Goal: Task Accomplishment & Management: Manage account settings

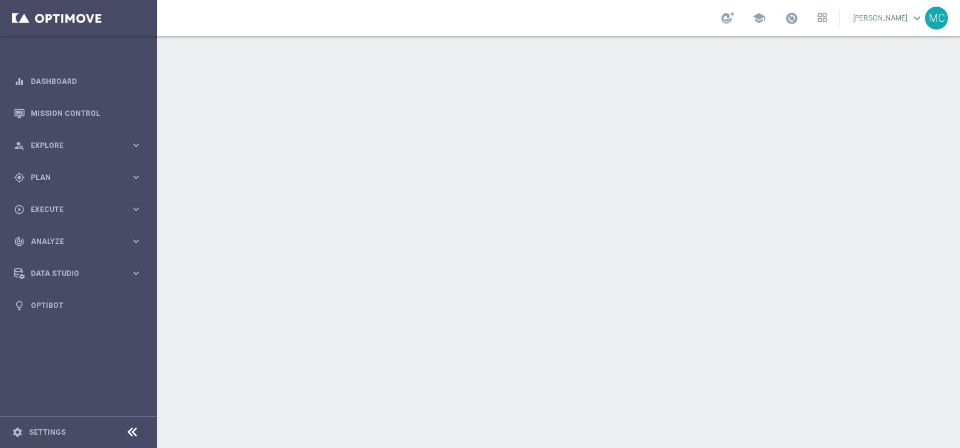
click at [864, 17] on link "[PERSON_NAME] keyboard_arrow_down" at bounding box center [888, 18] width 73 height 18
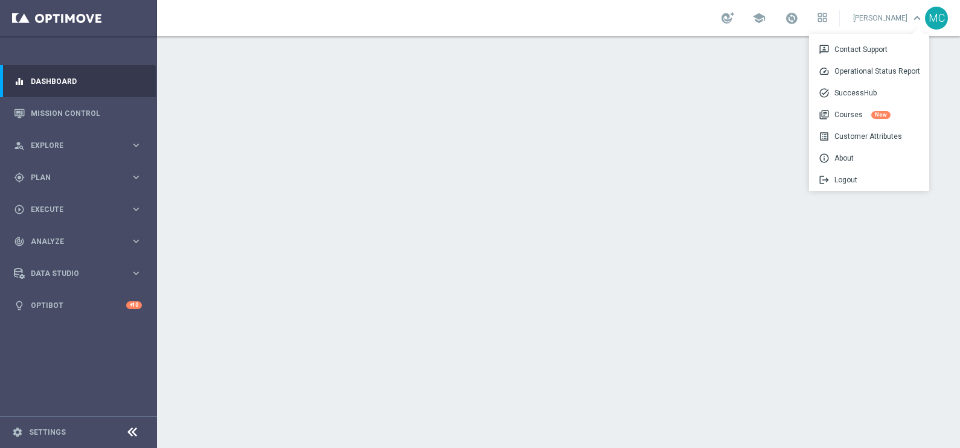
click at [795, 21] on link at bounding box center [792, 18] width 16 height 19
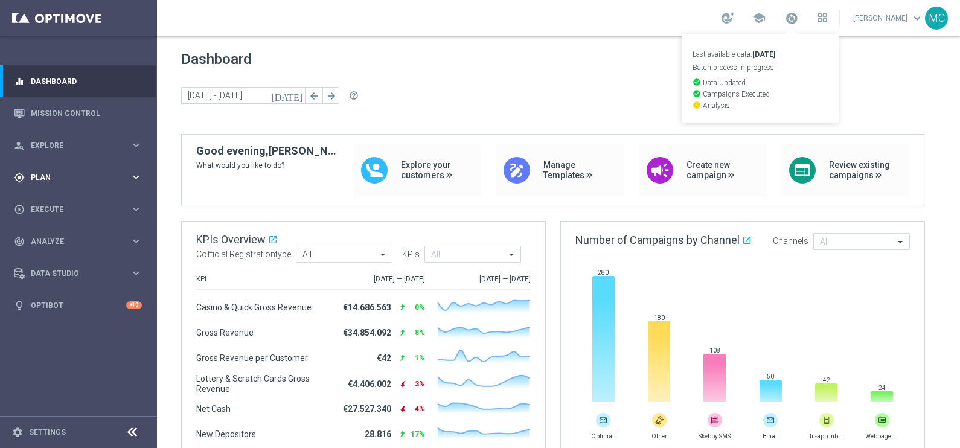
click at [134, 177] on icon "keyboard_arrow_right" at bounding box center [135, 177] width 11 height 11
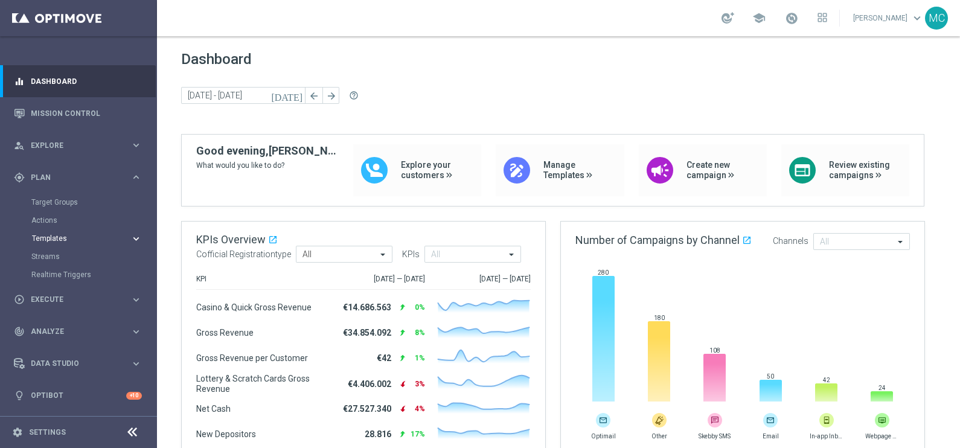
click at [135, 236] on icon "keyboard_arrow_right" at bounding box center [135, 238] width 11 height 11
click at [56, 260] on link "Optimail" at bounding box center [81, 257] width 88 height 10
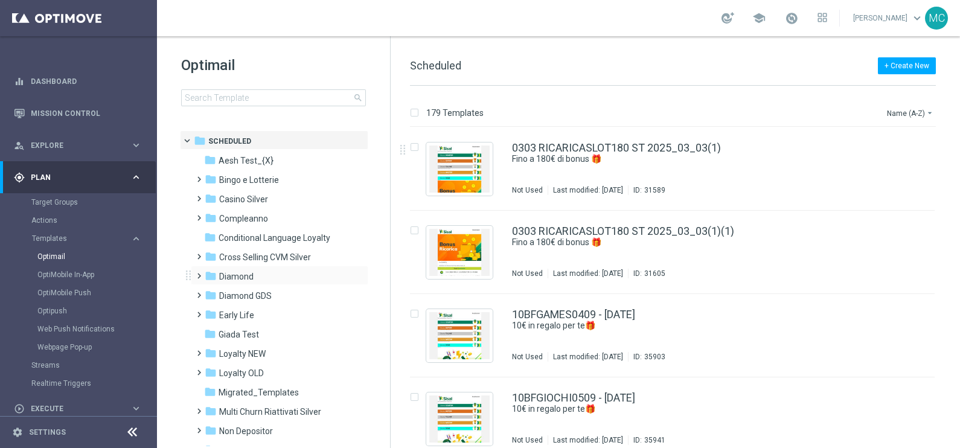
click at [194, 273] on span at bounding box center [196, 270] width 5 height 5
click at [211, 312] on span at bounding box center [208, 309] width 5 height 5
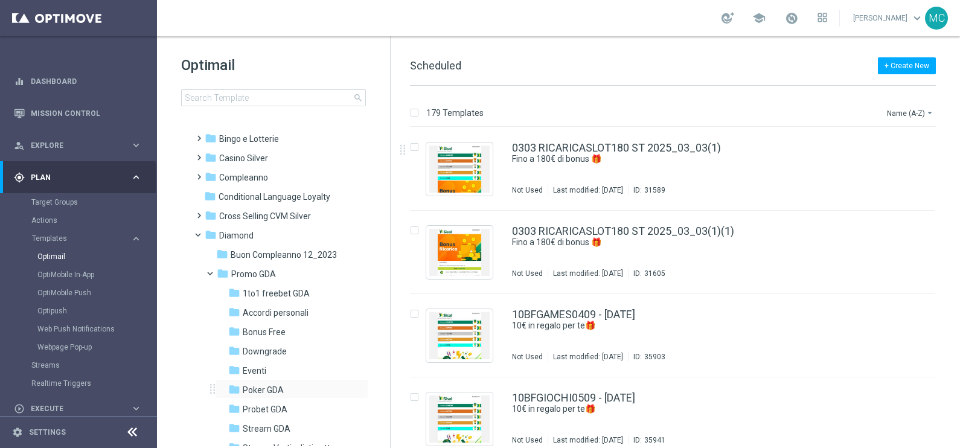
scroll to position [75, 0]
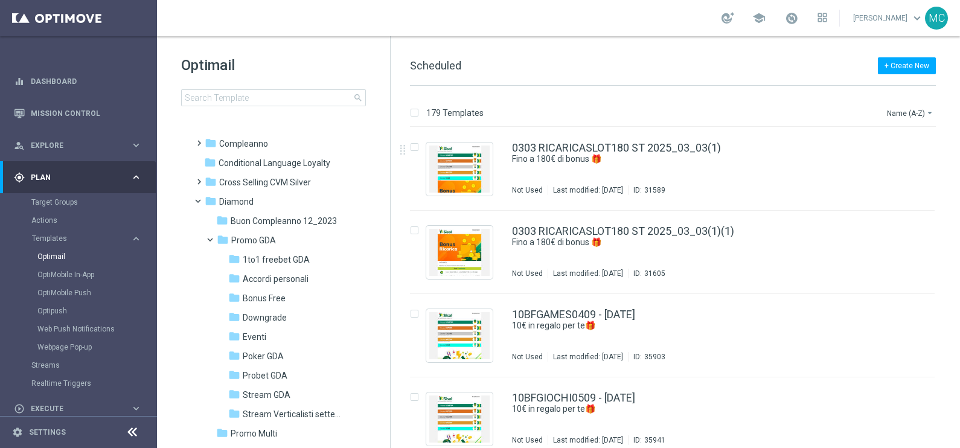
drag, startPoint x: 254, startPoint y: 356, endPoint x: 797, endPoint y: 299, distance: 545.4
click at [254, 356] on span "Poker GDA" at bounding box center [263, 356] width 41 height 11
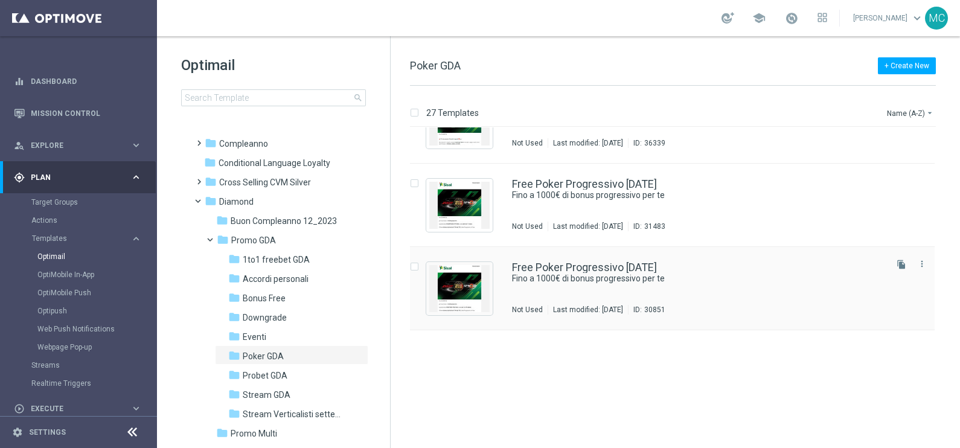
scroll to position [646, 0]
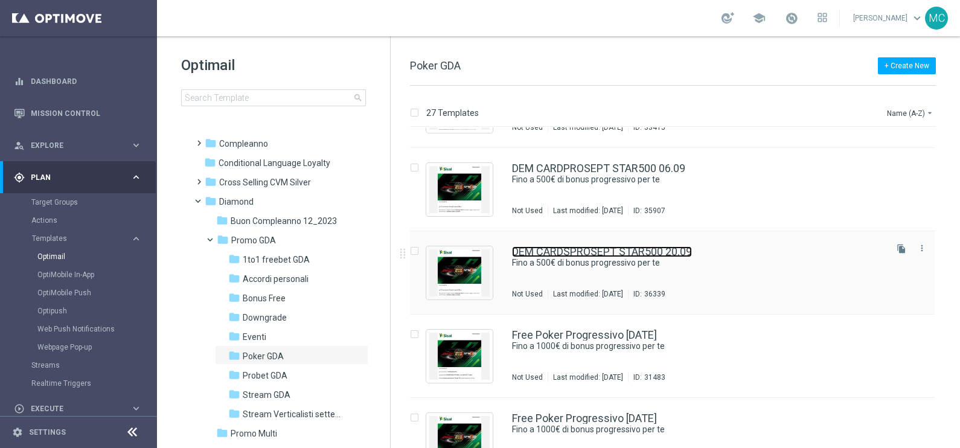
click at [650, 249] on link "DEM CARDSPROSEPT STAR500 20.09" at bounding box center [602, 251] width 180 height 11
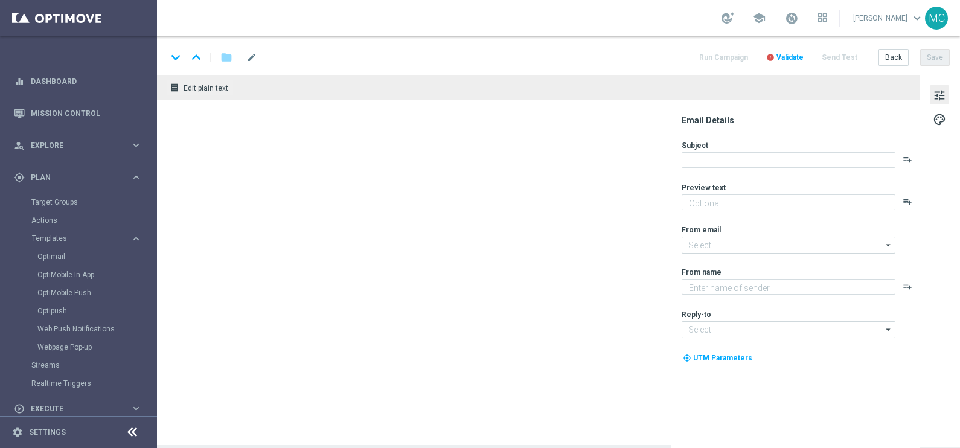
type textarea "Una super promo per te"
type input "newsletter@comunicazioni.sisal.it"
type textarea "Sisal"
type input "teamvip@sisal.it"
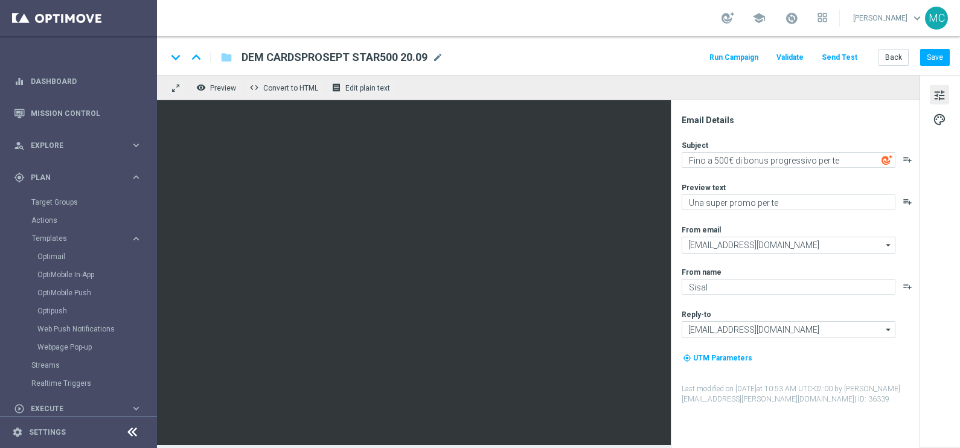
click at [730, 57] on button "Run Campaign" at bounding box center [734, 58] width 53 height 16
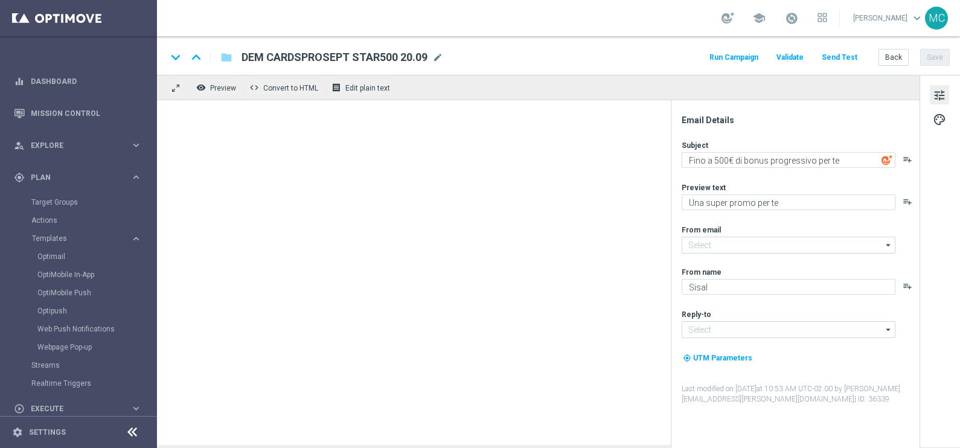
click at [741, 57] on button "Run Campaign" at bounding box center [734, 58] width 53 height 16
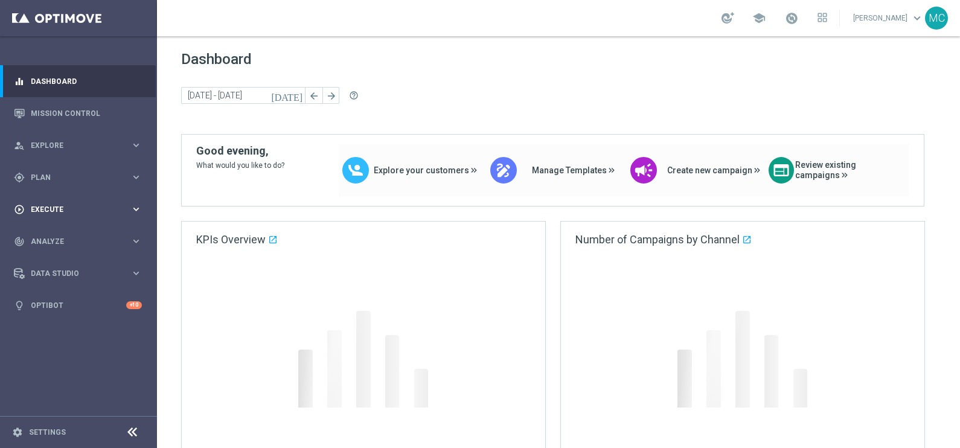
click at [139, 178] on icon "keyboard_arrow_right" at bounding box center [135, 177] width 11 height 11
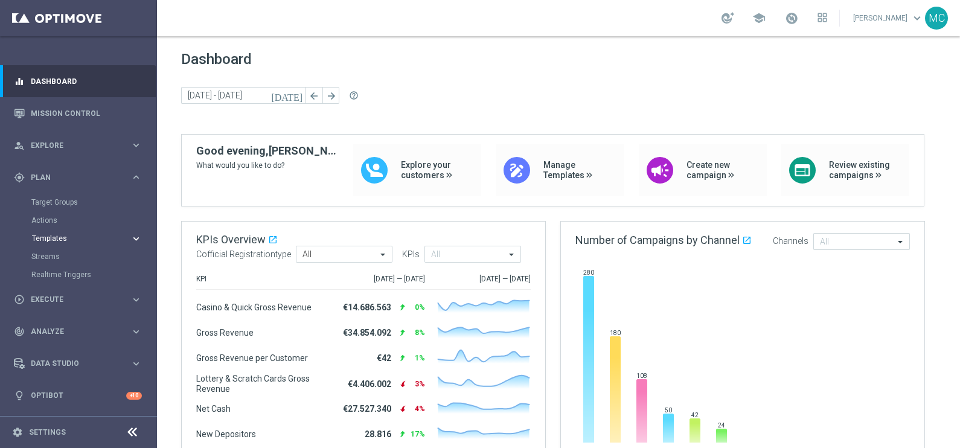
click at [76, 236] on span "Templates" at bounding box center [75, 238] width 86 height 7
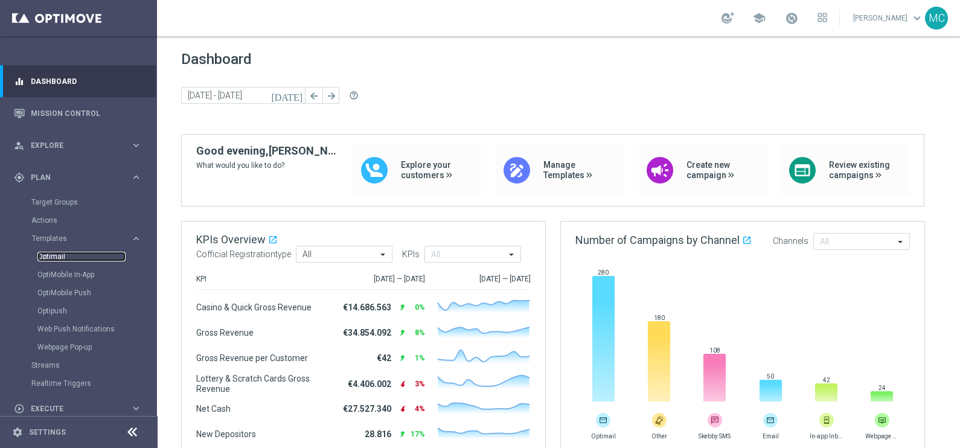
click at [63, 257] on link "Optimail" at bounding box center [81, 257] width 88 height 10
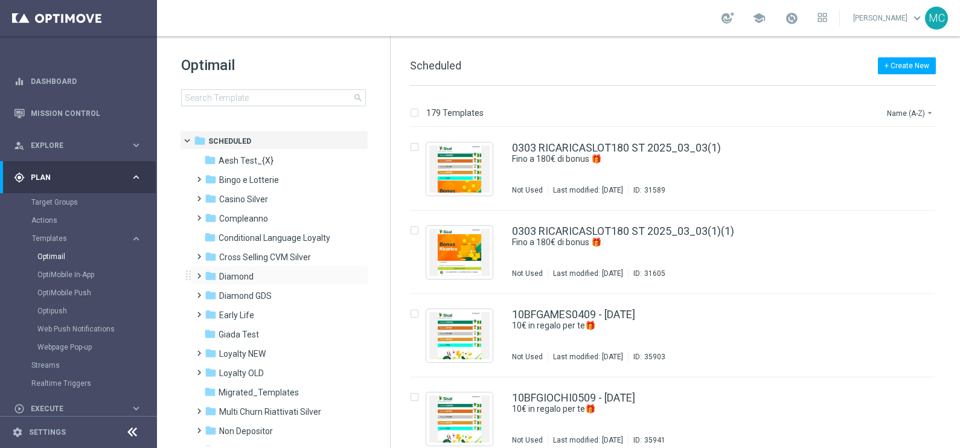
click at [197, 272] on span at bounding box center [196, 270] width 5 height 5
click at [211, 312] on span at bounding box center [208, 309] width 5 height 5
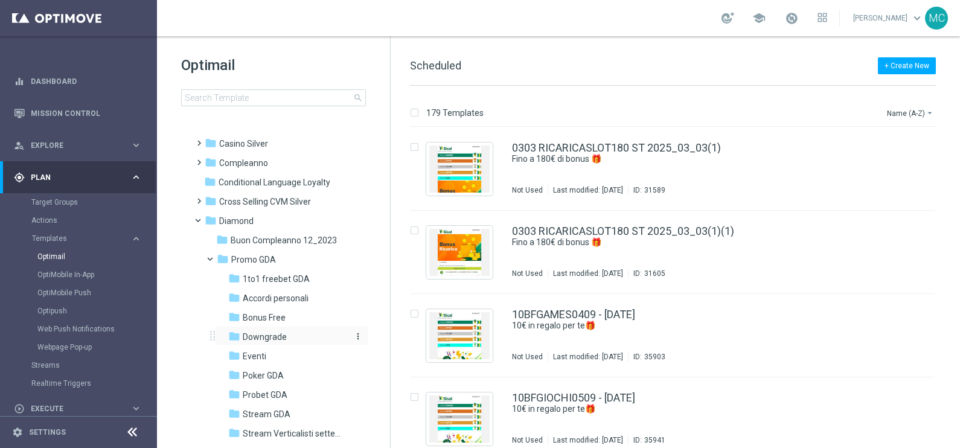
scroll to position [75, 0]
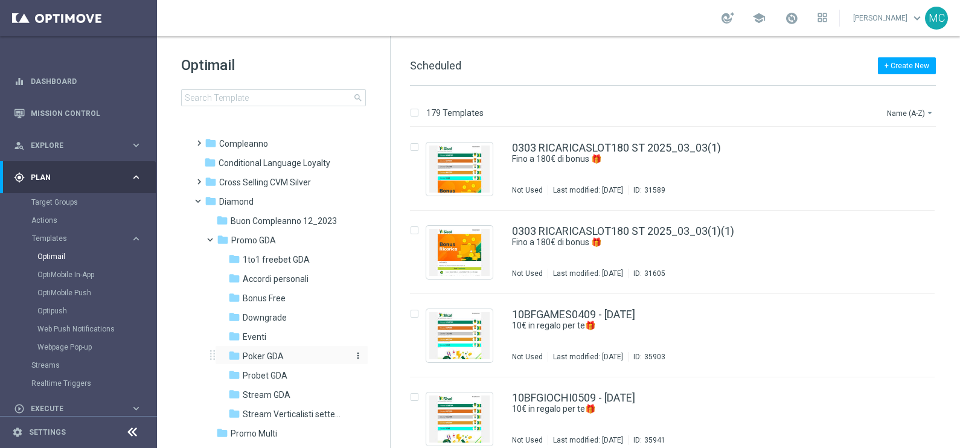
click at [270, 353] on span "Poker GDA" at bounding box center [263, 356] width 41 height 11
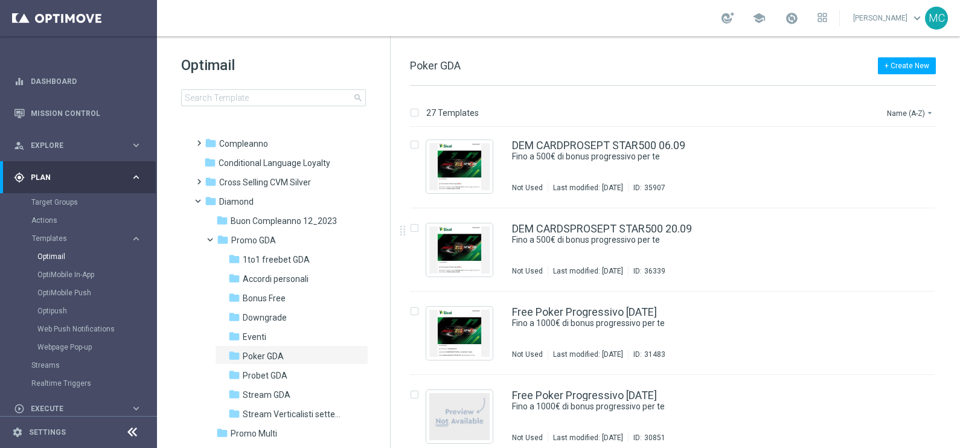
scroll to position [679, 0]
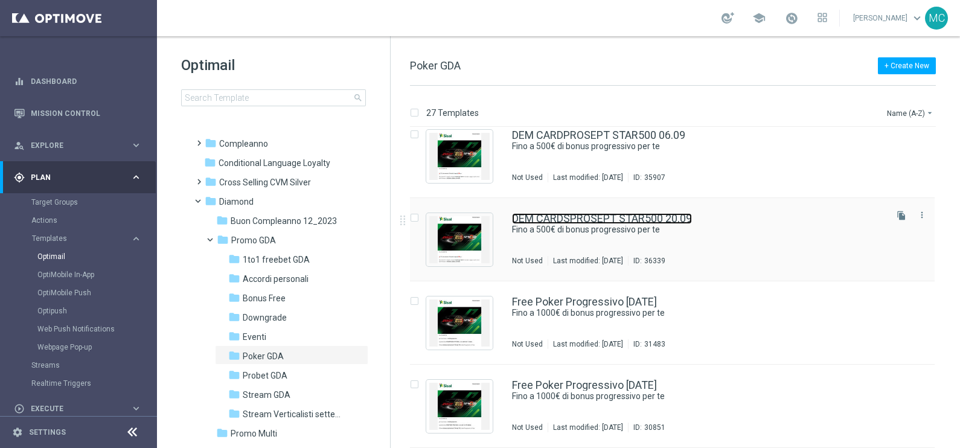
click at [668, 216] on link "DEM CARDSPROSEPT STAR500 20.09" at bounding box center [602, 218] width 180 height 11
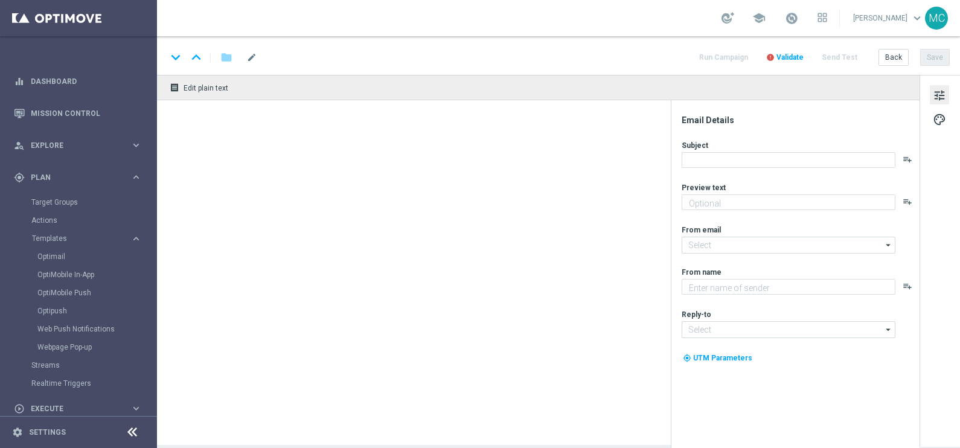
type textarea "Una super promo per te"
type input "newsletter@comunicazioni.sisal.it"
type textarea "Sisal"
type input "teamvip@sisal.it"
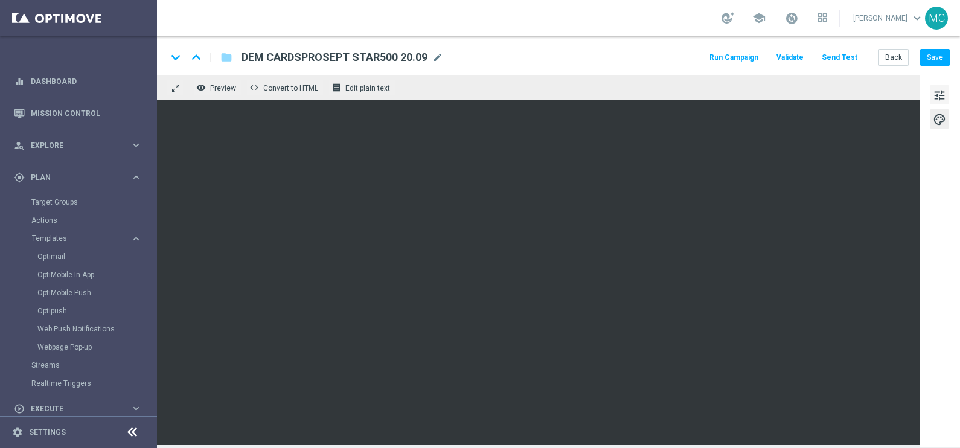
click at [946, 85] on button "tune" at bounding box center [939, 94] width 19 height 19
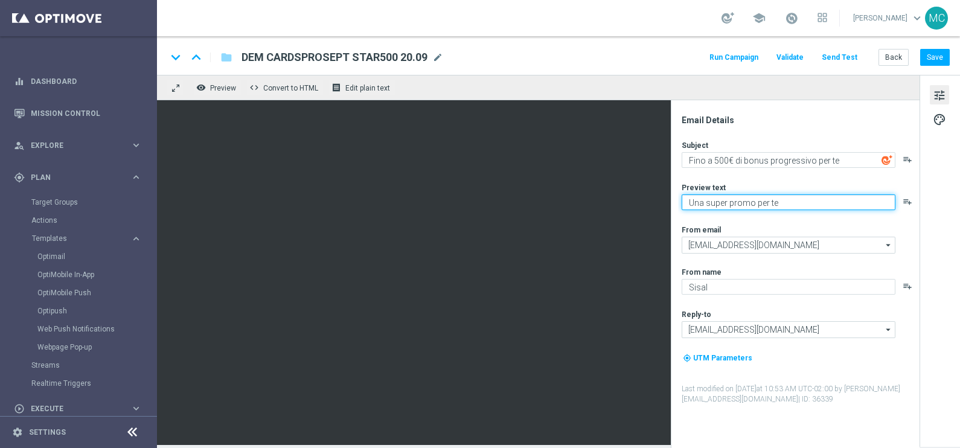
paste textarea "❤️♠️♦️♣️"
type textarea "Una super promo per te❤️♠️♦️♣️"
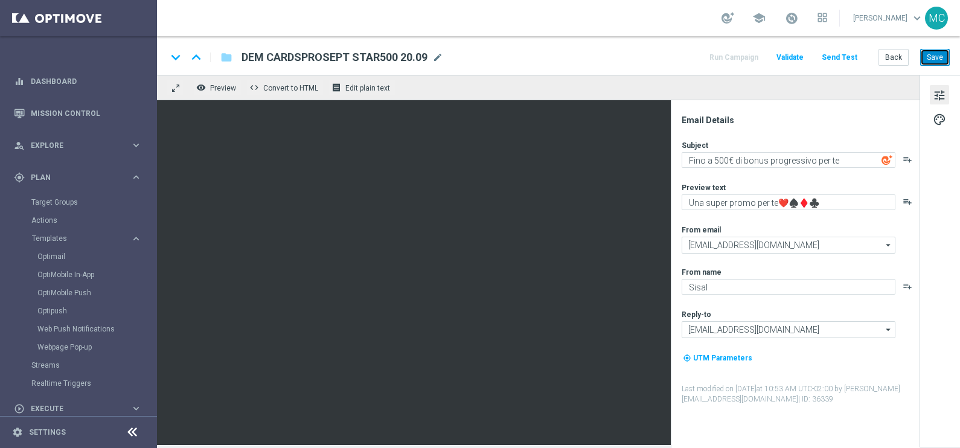
click at [932, 57] on button "Save" at bounding box center [935, 57] width 30 height 17
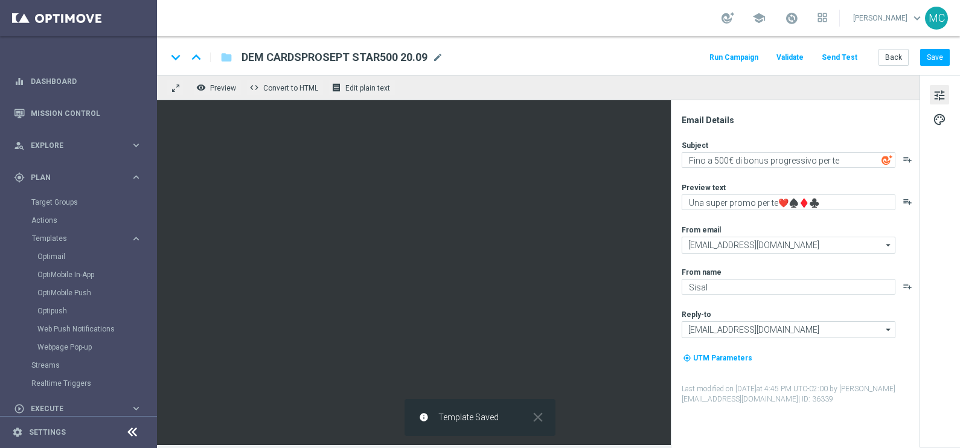
click at [742, 59] on button "Run Campaign" at bounding box center [734, 58] width 53 height 16
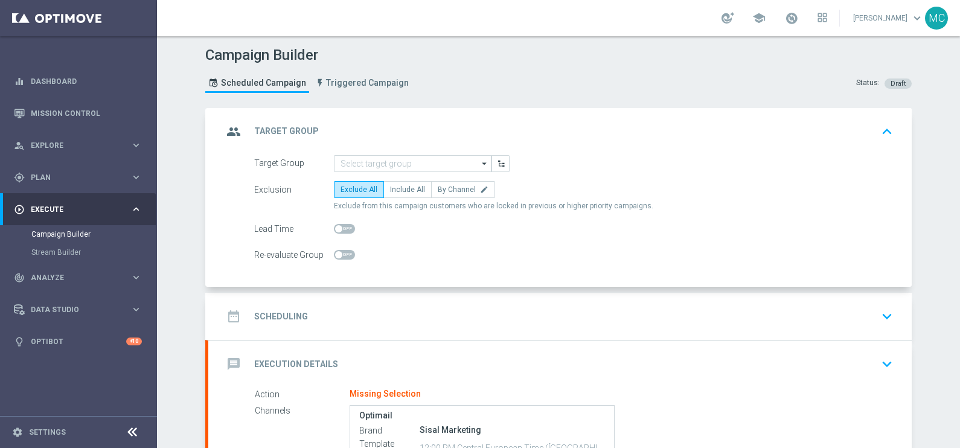
click at [481, 164] on icon "arrow_drop_down" at bounding box center [485, 164] width 12 height 16
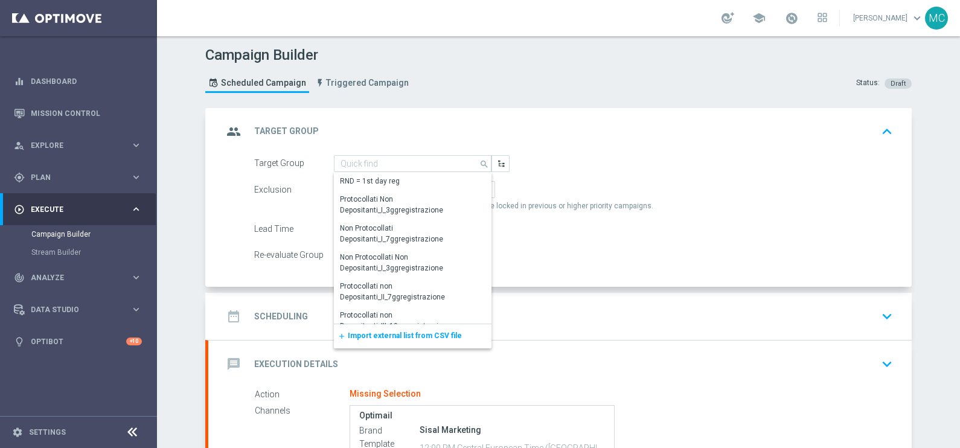
click at [402, 332] on span "Import external list from CSV file" at bounding box center [405, 336] width 114 height 8
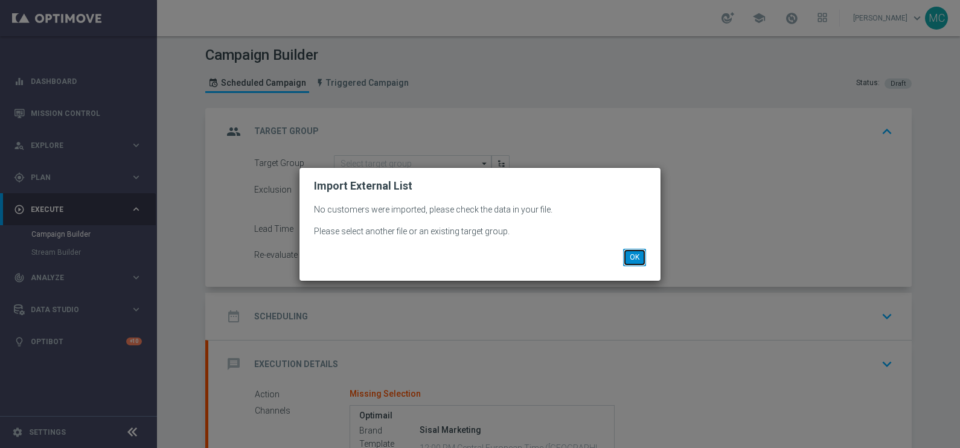
click at [631, 257] on button "OK" at bounding box center [634, 257] width 23 height 17
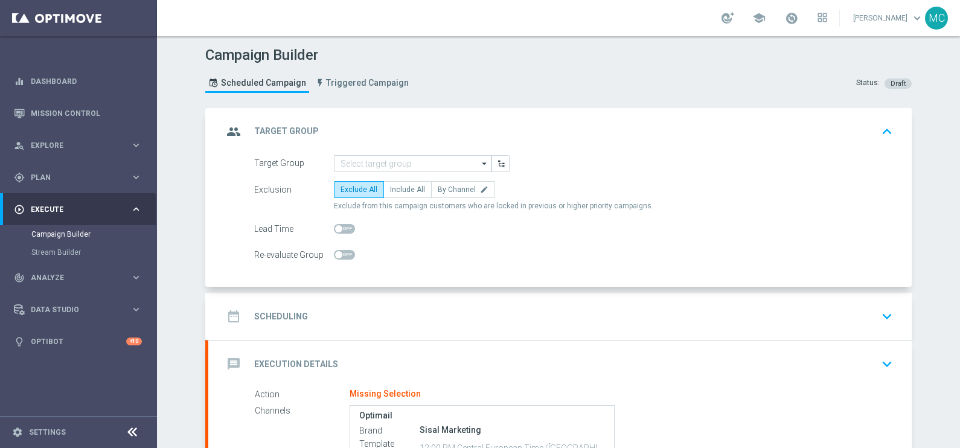
click at [479, 163] on icon "arrow_drop_down" at bounding box center [485, 164] width 12 height 16
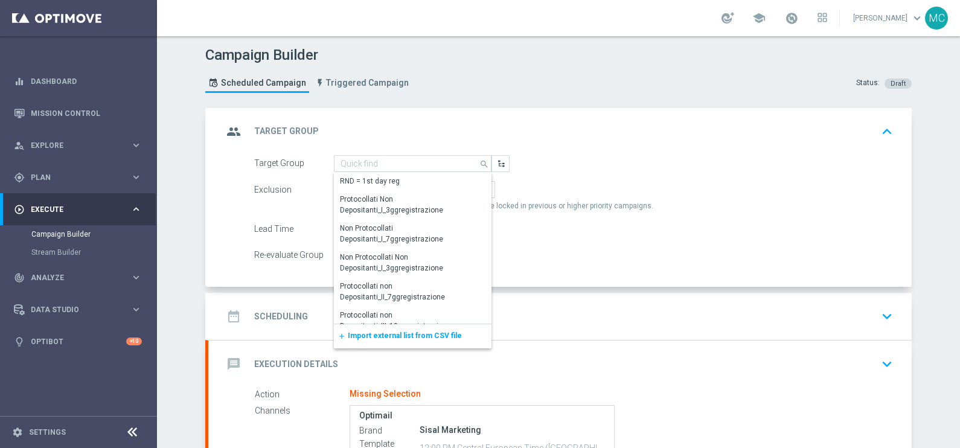
click at [411, 332] on span "Import external list from CSV file" at bounding box center [405, 336] width 114 height 8
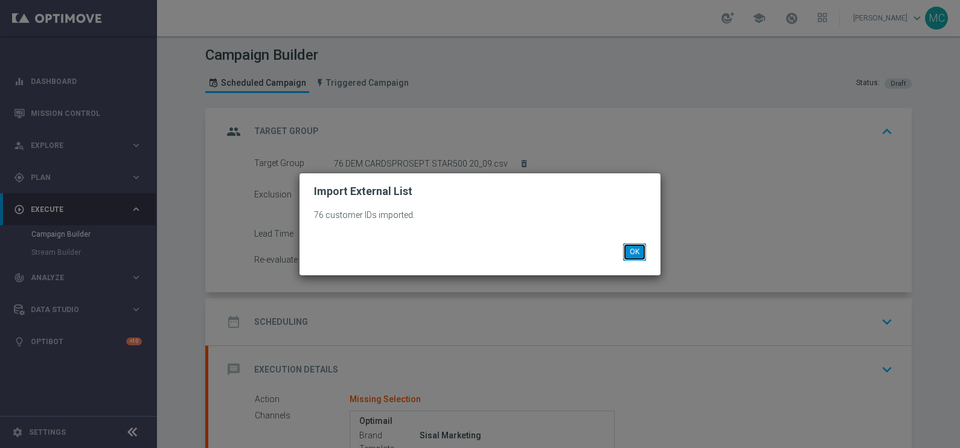
click at [627, 254] on button "OK" at bounding box center [634, 251] width 23 height 17
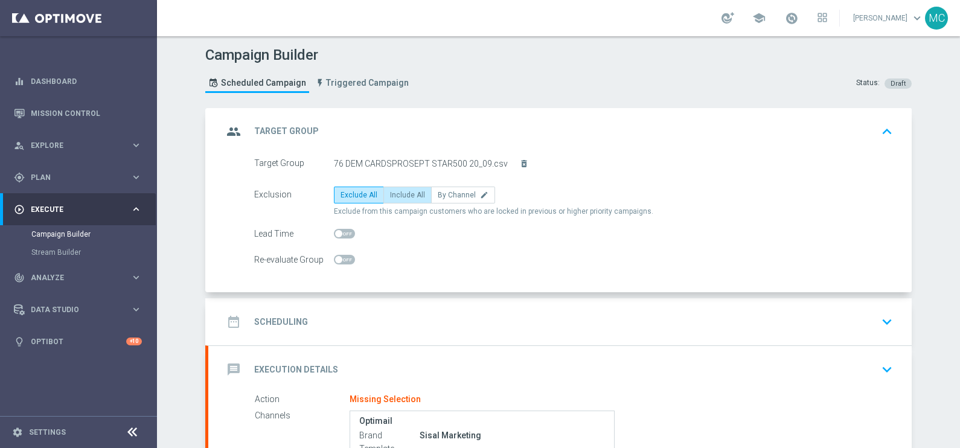
click at [392, 193] on span "Include All" at bounding box center [407, 195] width 35 height 8
click at [392, 193] on input "Include All" at bounding box center [394, 197] width 8 height 8
radio input "true"
click at [882, 320] on icon "keyboard_arrow_down" at bounding box center [887, 322] width 18 height 18
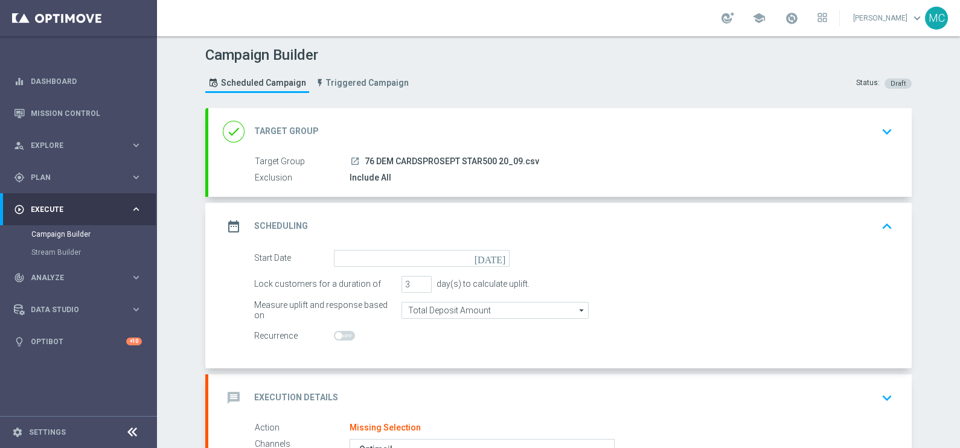
click at [495, 259] on icon "[DATE]" at bounding box center [493, 256] width 36 height 13
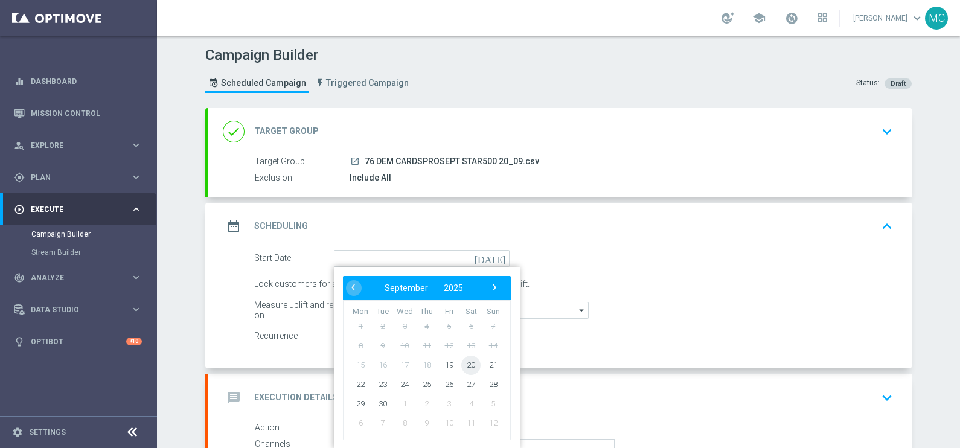
click at [465, 364] on span "20" at bounding box center [470, 364] width 19 height 19
type input "20 Sep 2025"
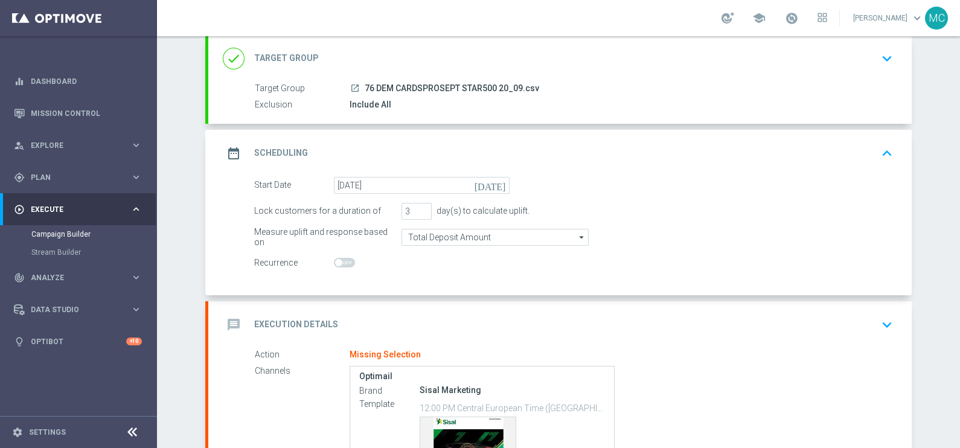
scroll to position [214, 0]
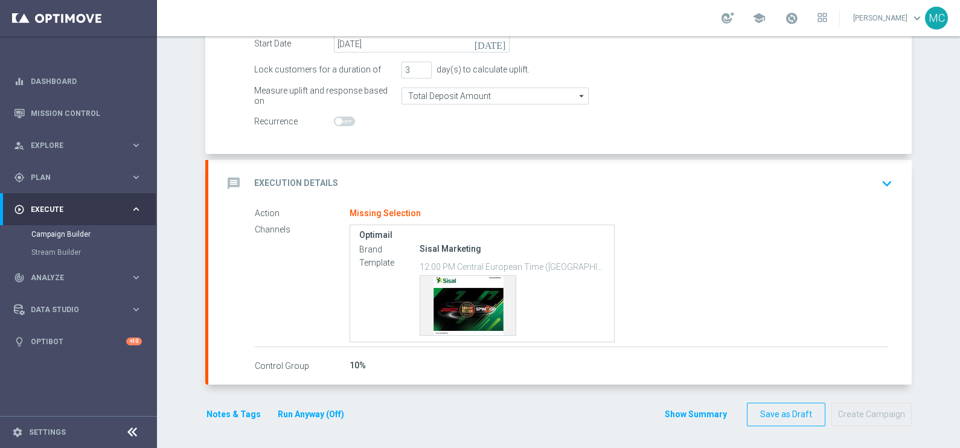
click at [884, 185] on icon "keyboard_arrow_down" at bounding box center [887, 184] width 18 height 18
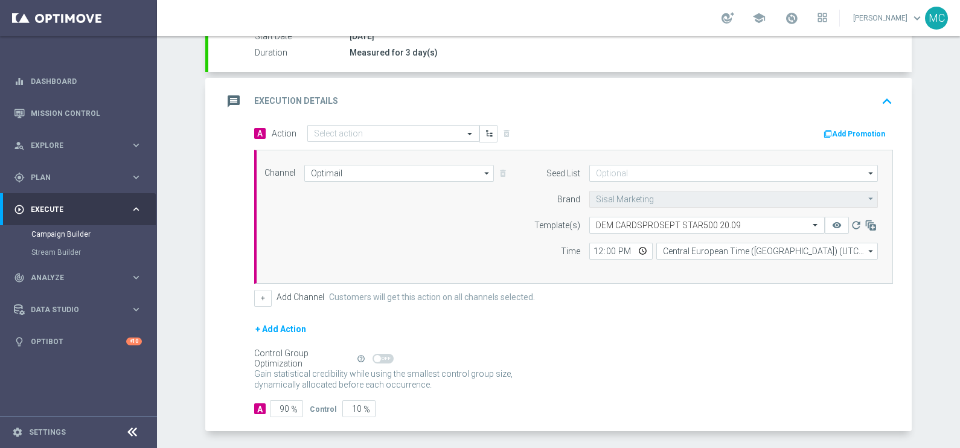
scroll to position [202, 0]
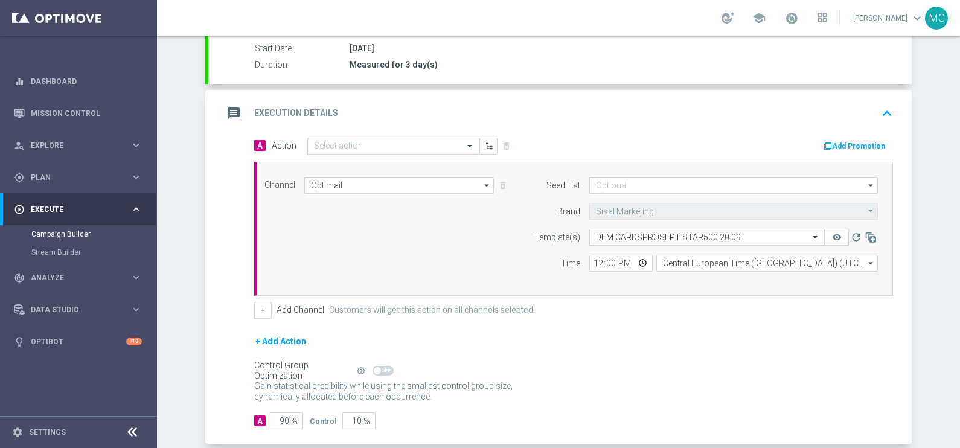
click at [374, 138] on div "Select action" at bounding box center [393, 146] width 172 height 17
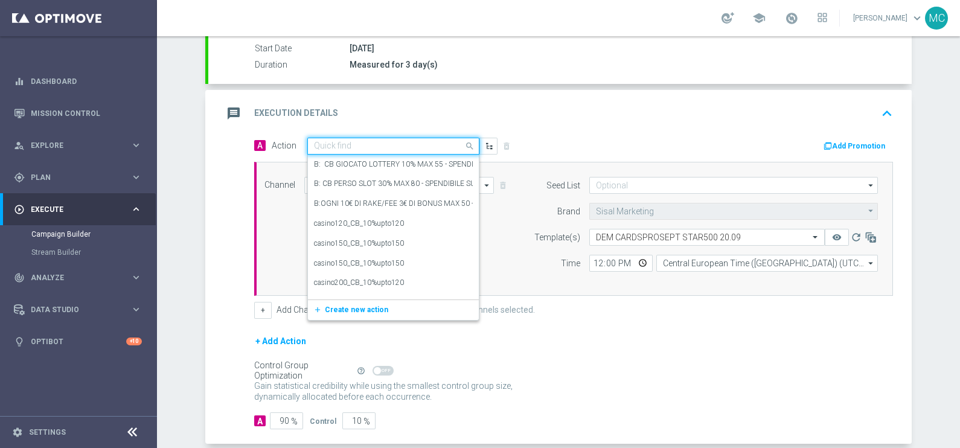
click at [377, 145] on input "text" at bounding box center [381, 146] width 135 height 10
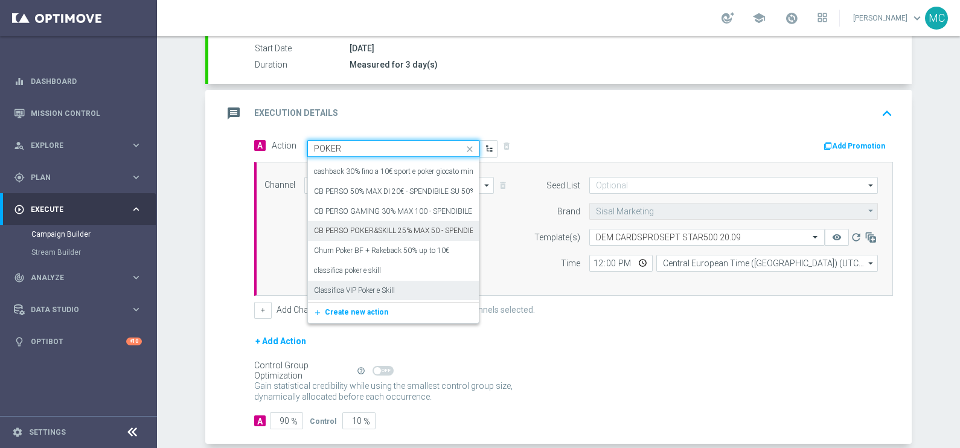
scroll to position [830, 0]
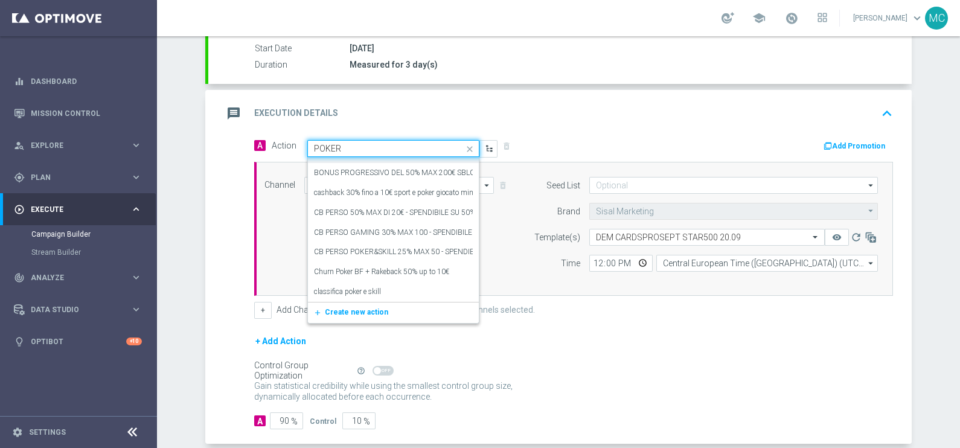
drag, startPoint x: 346, startPoint y: 143, endPoint x: 323, endPoint y: 145, distance: 23.7
click at [323, 145] on input "POKER" at bounding box center [381, 149] width 135 height 10
type input "P"
type input "PROG"
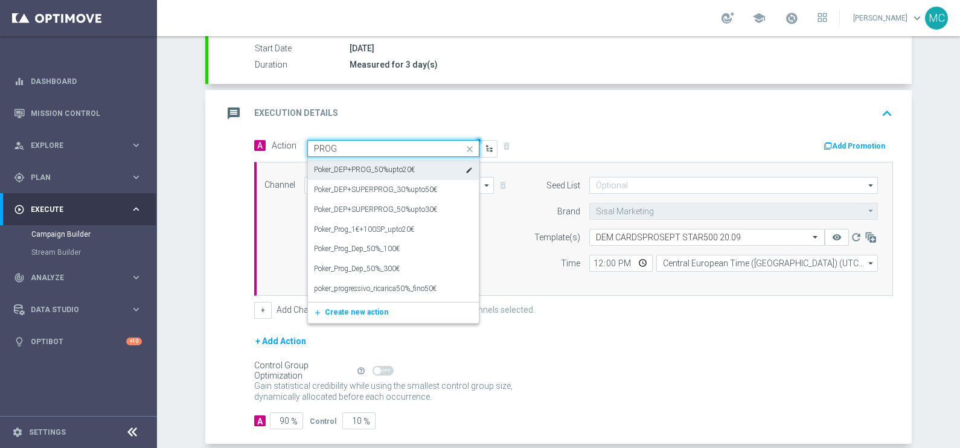
click at [368, 170] on label "Poker_DEP+PROG_50%upto20€" at bounding box center [364, 170] width 101 height 10
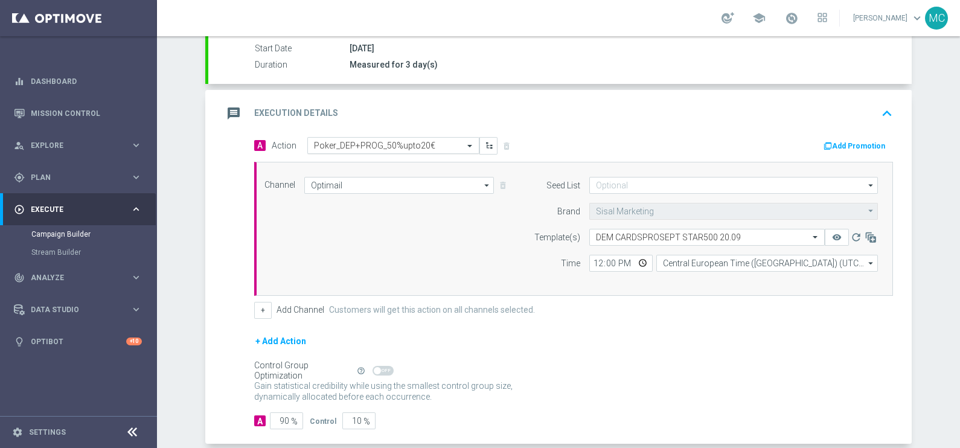
click at [464, 141] on span at bounding box center [471, 146] width 15 height 10
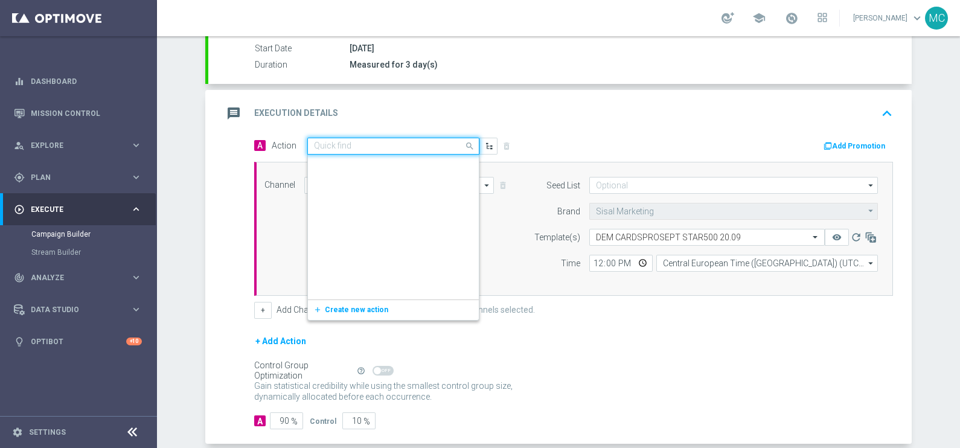
scroll to position [151665, 0]
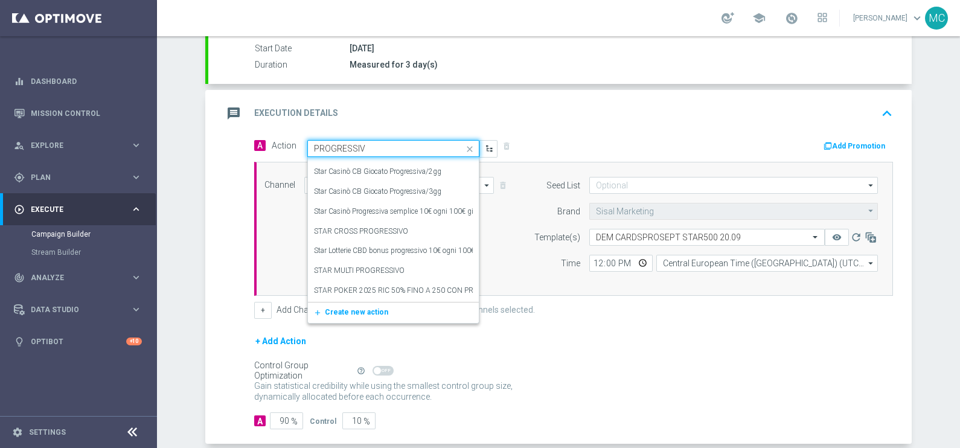
type input "PROGRESSIVO"
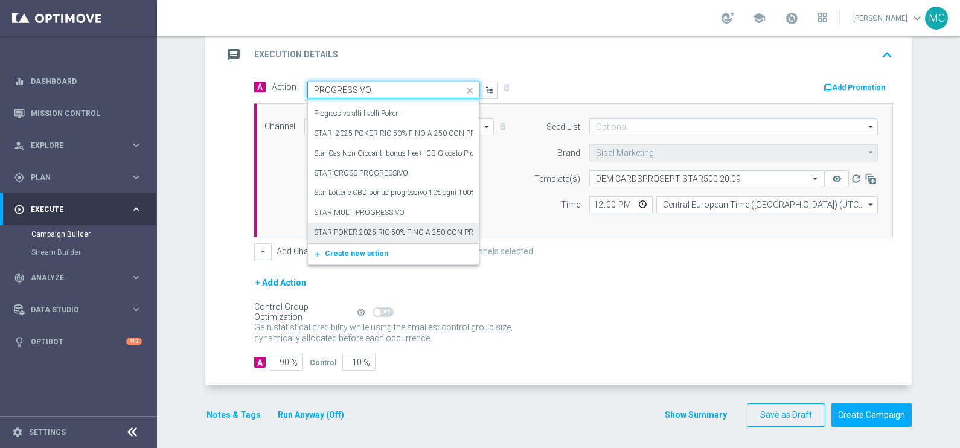
click at [387, 229] on label "STAR POKER 2025 RIC 50% FINO A 250 CON PROGRESSIVO 5€ OGNI 10€ RAKEFEE POKER" at bounding box center [464, 233] width 301 height 10
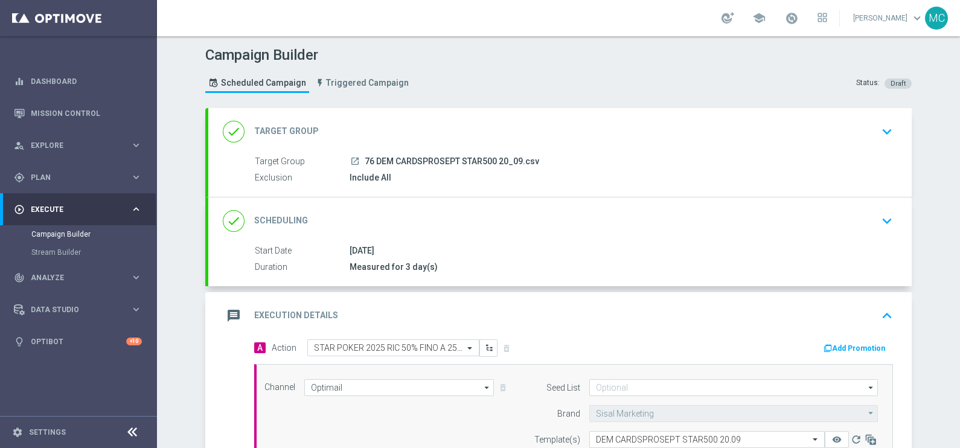
scroll to position [226, 0]
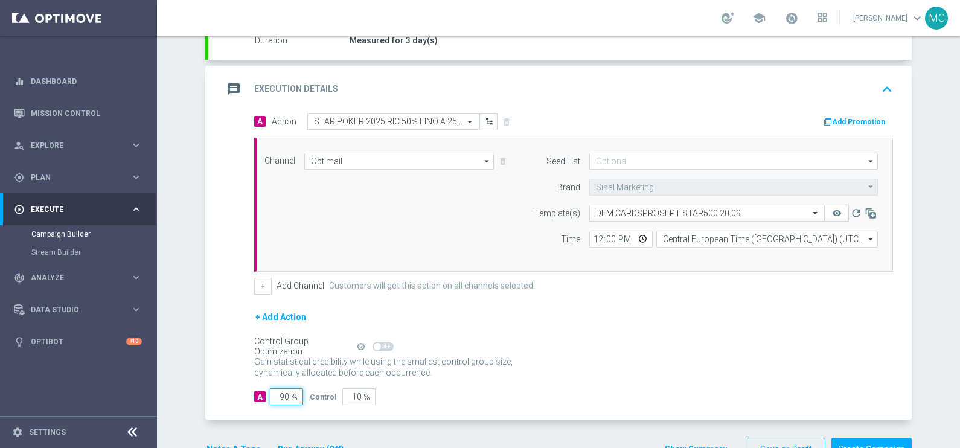
drag, startPoint x: 275, startPoint y: 395, endPoint x: 316, endPoint y: 397, distance: 40.5
click at [316, 397] on div "A 90 % Control 10 %" at bounding box center [573, 396] width 639 height 17
type input "1"
type input "99"
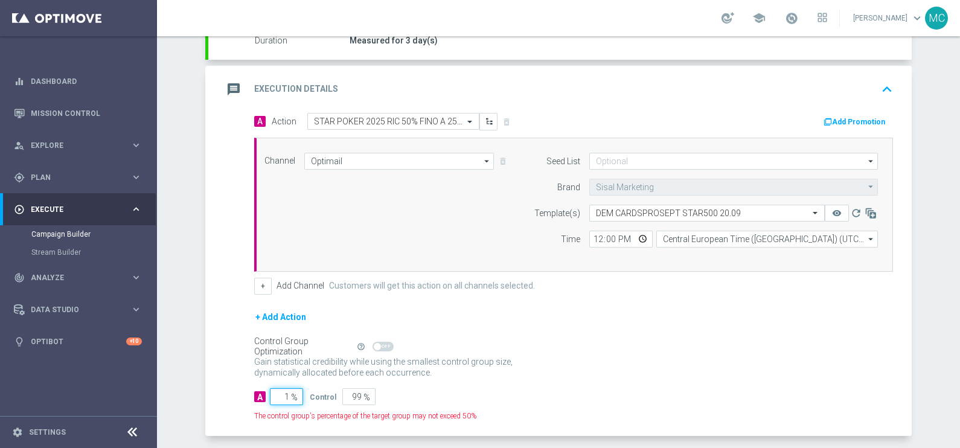
type input "10"
type input "90"
type input "100"
type input "0"
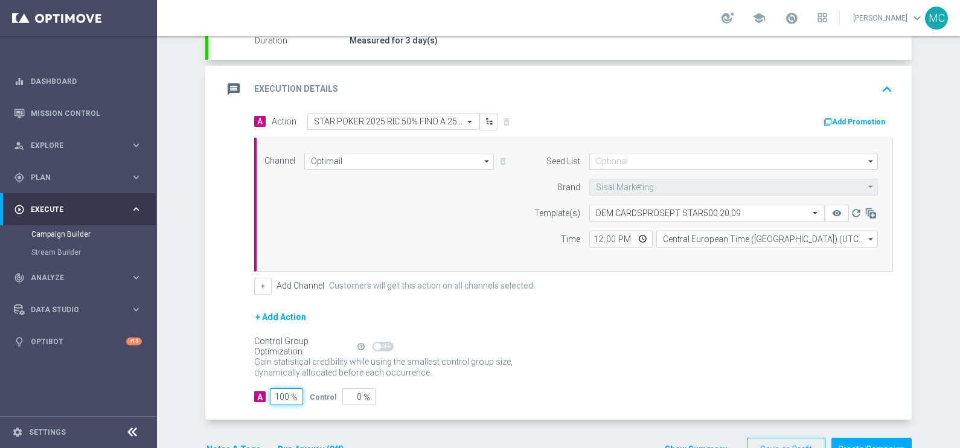
type input "100"
click at [675, 359] on div "Gain statistical credibility while using the smallest control group size, dynam…" at bounding box center [573, 367] width 639 height 29
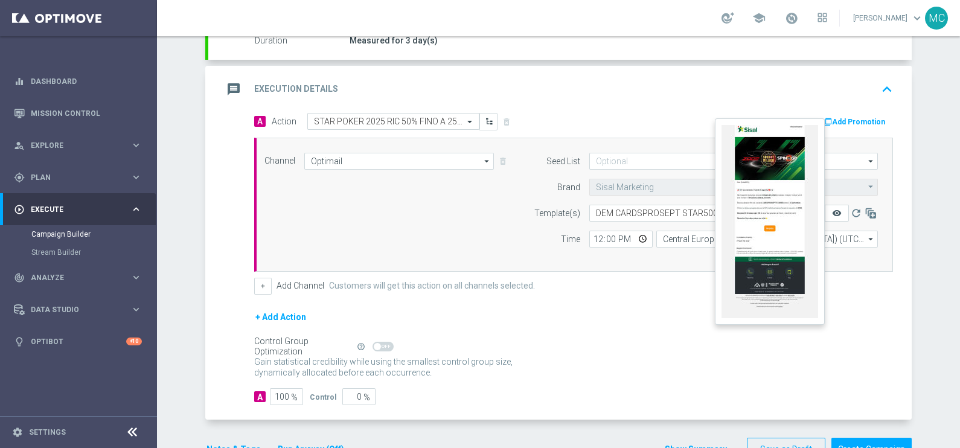
click at [836, 210] on icon "remove_red_eye" at bounding box center [837, 213] width 10 height 10
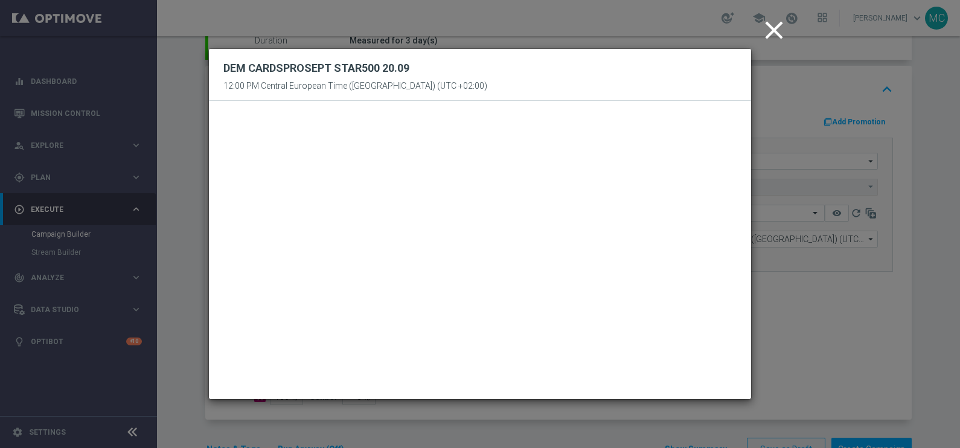
click at [772, 32] on icon "close" at bounding box center [774, 30] width 30 height 30
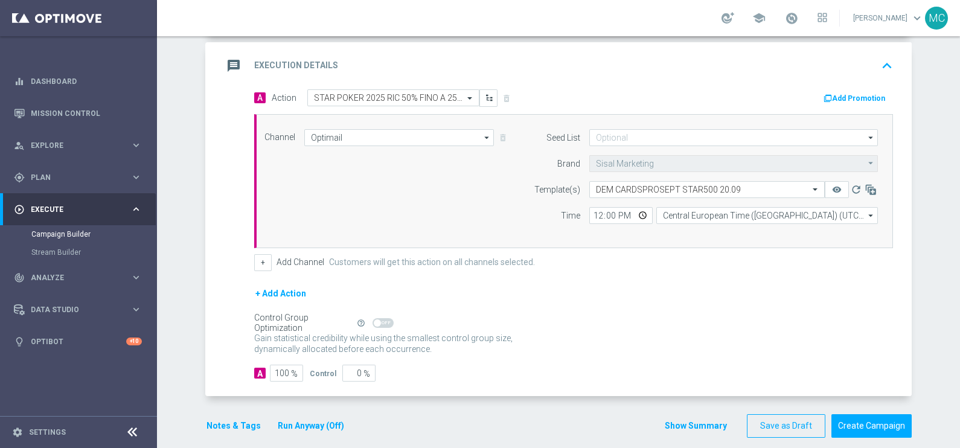
scroll to position [261, 0]
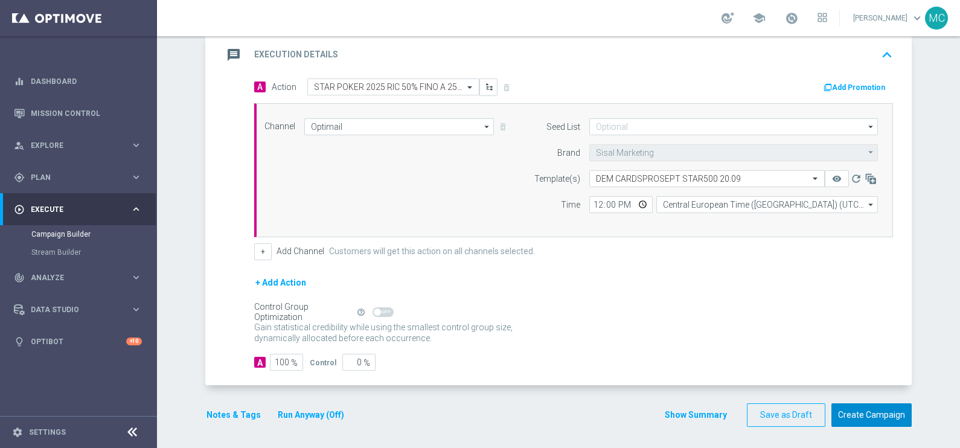
click at [858, 416] on button "Create Campaign" at bounding box center [872, 415] width 80 height 24
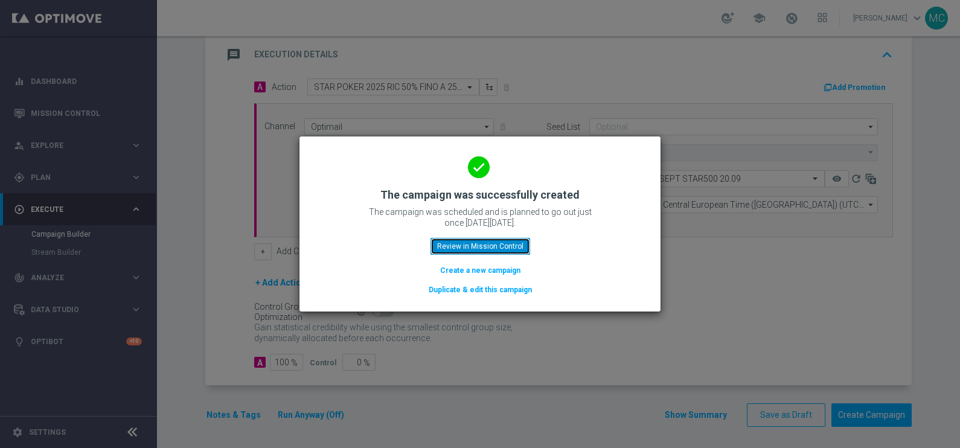
click at [502, 245] on button "Review in Mission Control" at bounding box center [481, 246] width 100 height 17
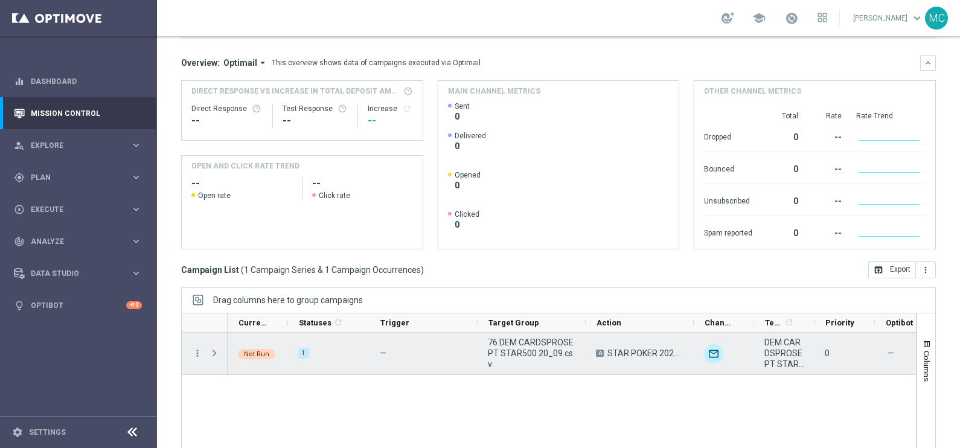
scroll to position [179, 0]
